Goal: Register for event/course

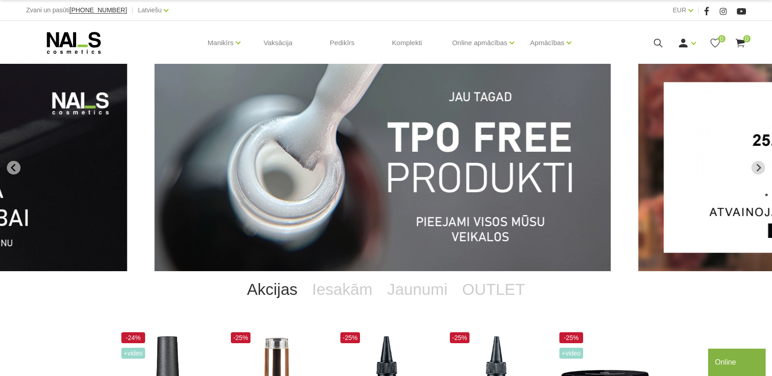
click at [78, 35] on icon at bounding box center [74, 42] width 96 height 23
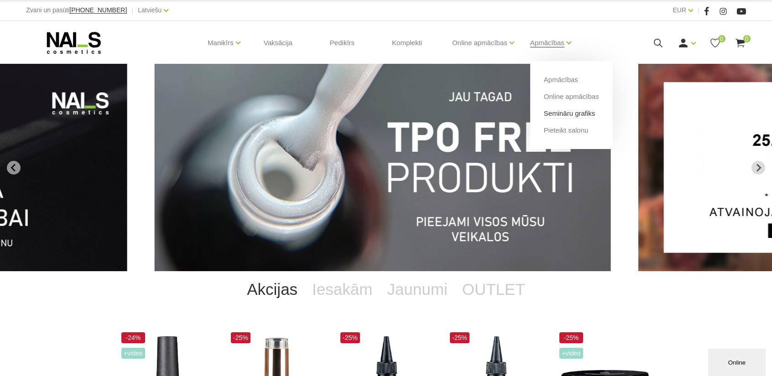
click at [564, 117] on link "Semināru grafiks" at bounding box center [570, 114] width 52 height 10
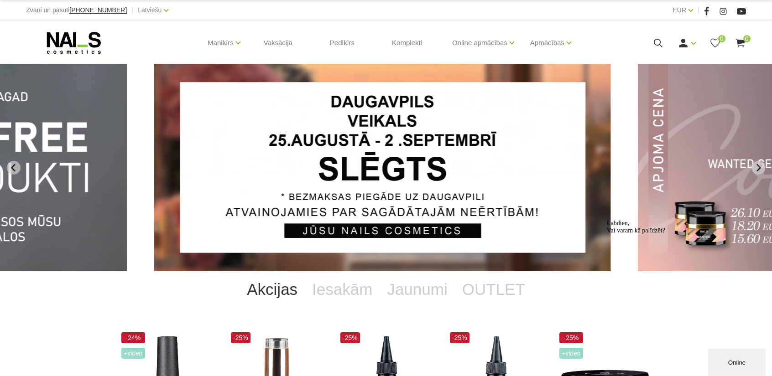
click at [740, 366] on div "Online" at bounding box center [737, 362] width 44 height 7
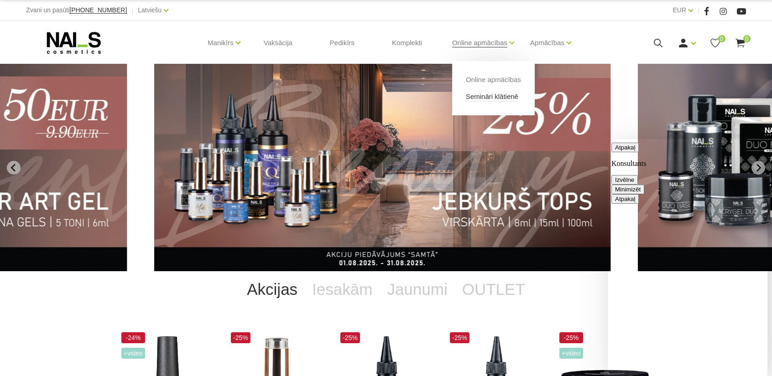
click at [485, 97] on link "Semināri klātienē" at bounding box center [492, 97] width 52 height 10
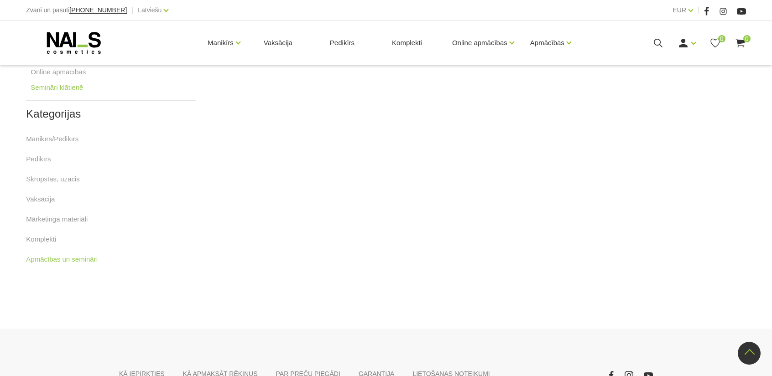
scroll to position [228, 0]
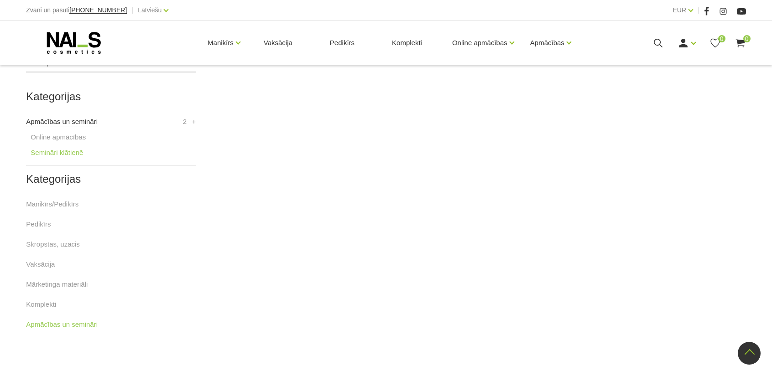
click at [90, 121] on link "Apmācības un semināri" at bounding box center [62, 121] width 72 height 11
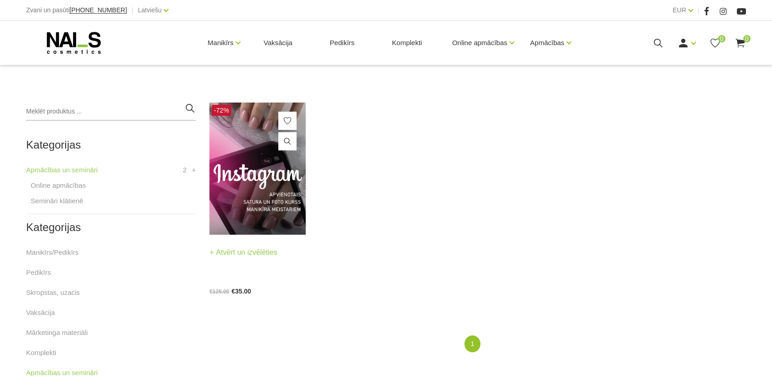
scroll to position [182, 0]
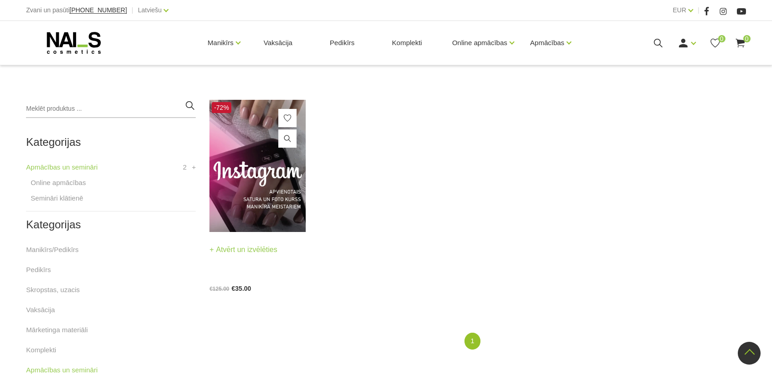
click at [275, 182] on img at bounding box center [257, 166] width 96 height 132
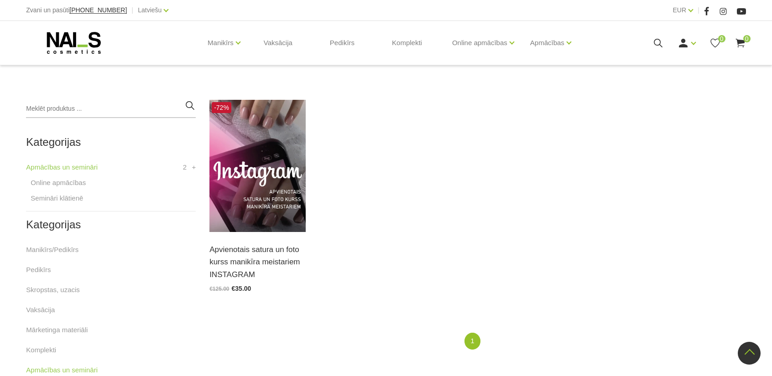
click at [51, 33] on icon at bounding box center [74, 42] width 96 height 23
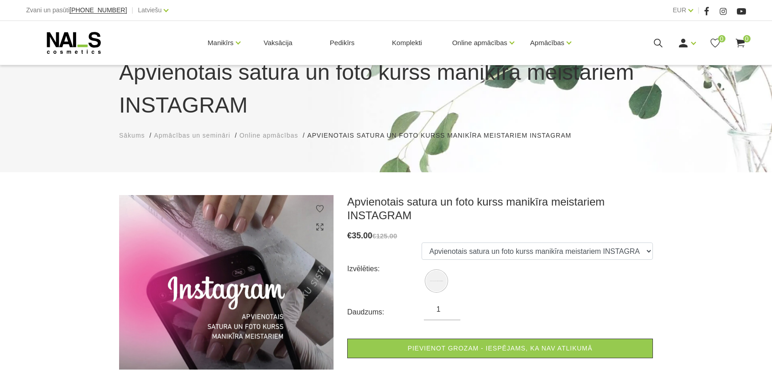
scroll to position [91, 0]
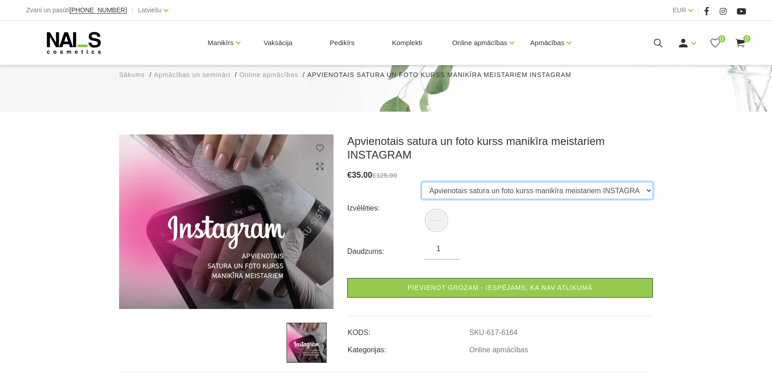
click at [648, 190] on select "Apvienotais satura un foto kurss manikīra meistariem INSTAGRAM" at bounding box center [536, 190] width 231 height 17
click at [648, 191] on select "Apvienotais satura un foto kurss manikīra meistariem INSTAGRAM" at bounding box center [536, 190] width 231 height 17
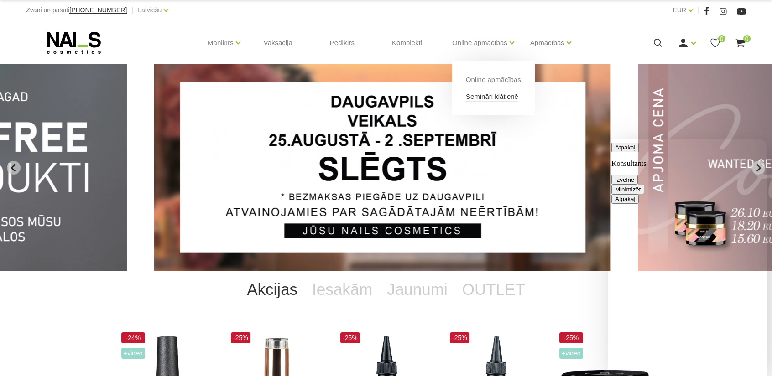
click at [498, 93] on link "Semināri klātienē" at bounding box center [492, 97] width 52 height 10
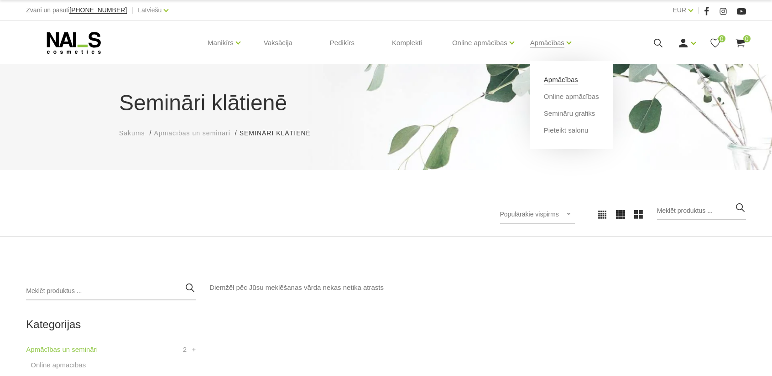
click at [561, 83] on link "Apmācības" at bounding box center [561, 80] width 34 height 10
